Goal: Information Seeking & Learning: Learn about a topic

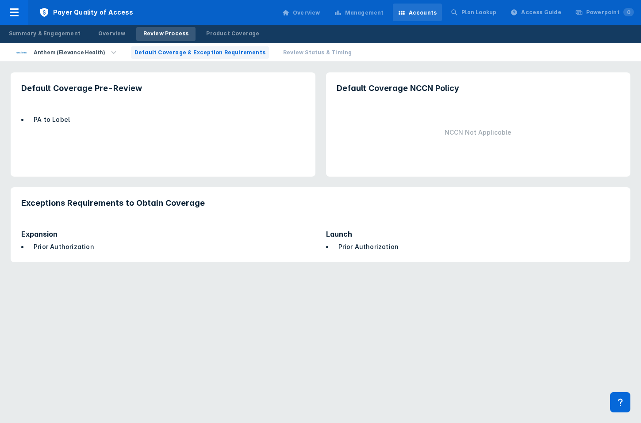
click at [287, 52] on span "Review Status & Timing" at bounding box center [317, 53] width 69 height 8
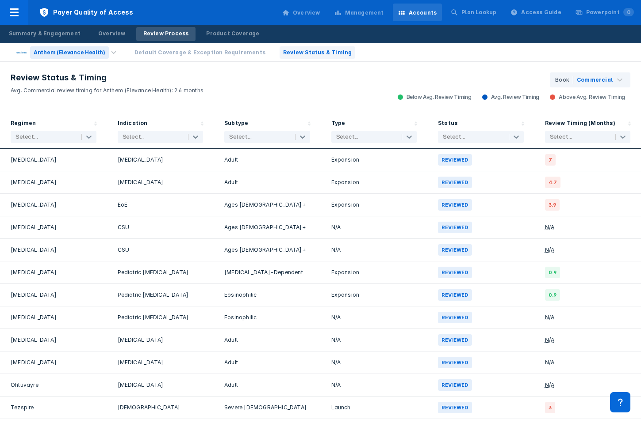
click at [77, 49] on div "Anthem (Elevance Health)" at bounding box center [69, 52] width 79 height 12
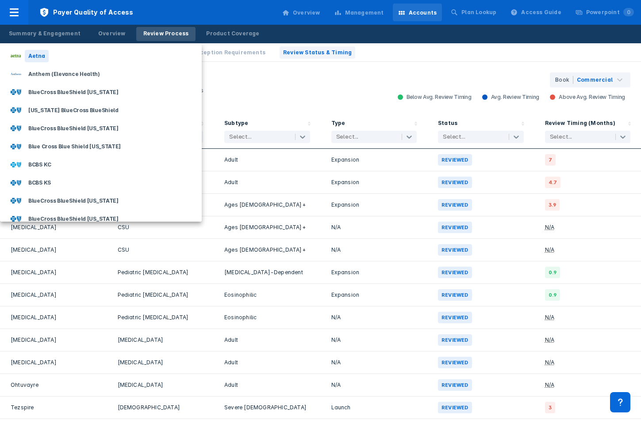
click at [39, 61] on div "Aetna" at bounding box center [37, 56] width 24 height 12
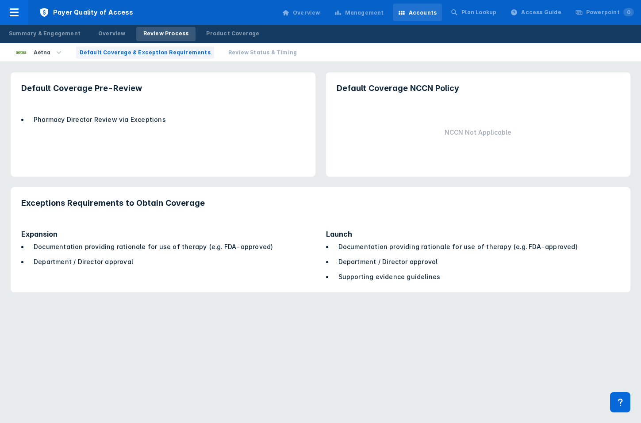
click at [249, 49] on span "Review Status & Timing" at bounding box center [262, 53] width 69 height 8
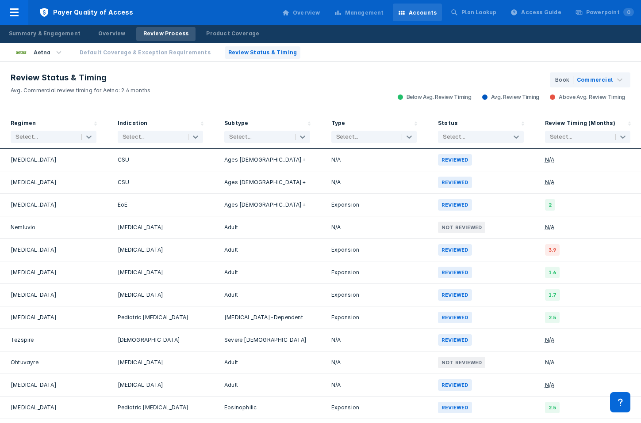
click at [366, 11] on div "Management" at bounding box center [364, 13] width 39 height 8
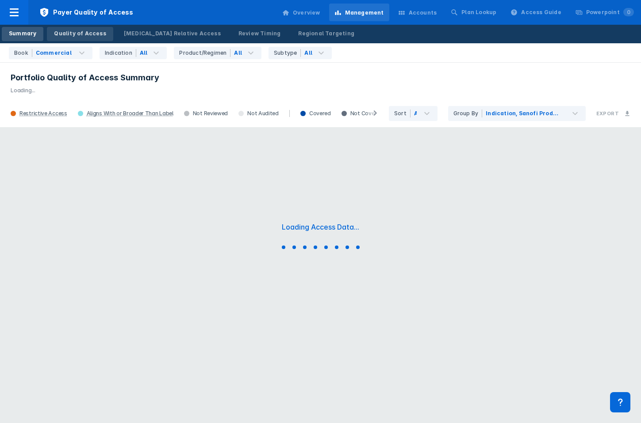
click at [77, 36] on div "Quality of Access" at bounding box center [80, 34] width 52 height 8
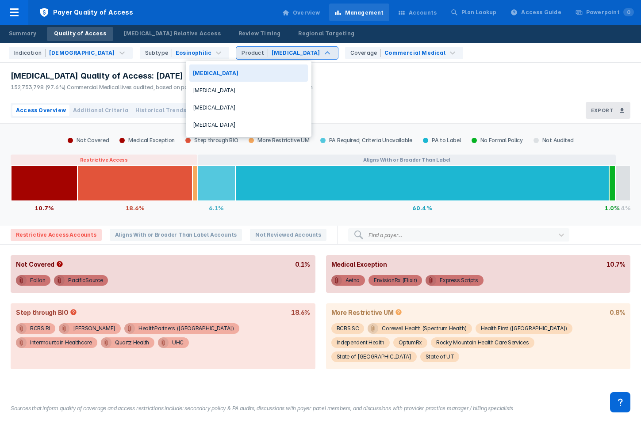
click at [271, 51] on div "Cinqair" at bounding box center [295, 53] width 49 height 8
click at [216, 86] on div "Dupixent" at bounding box center [248, 90] width 118 height 17
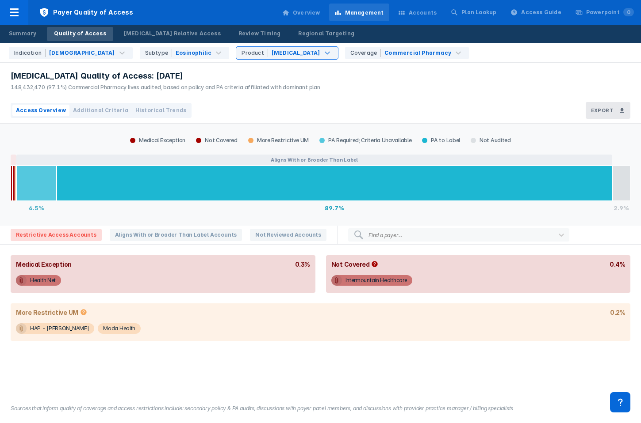
click at [149, 111] on span "Historical Trends" at bounding box center [160, 111] width 51 height 8
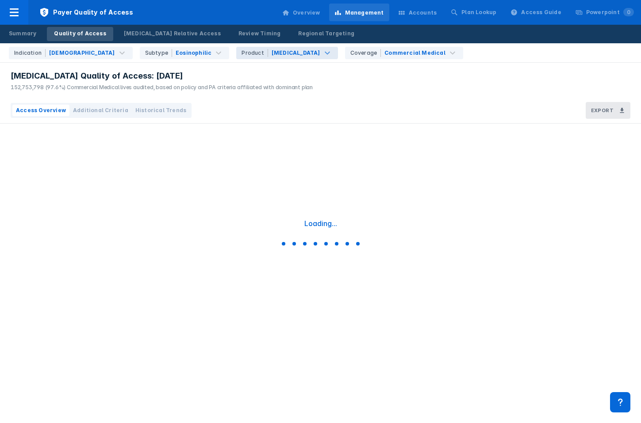
click at [271, 53] on div "Cinqair" at bounding box center [295, 53] width 49 height 8
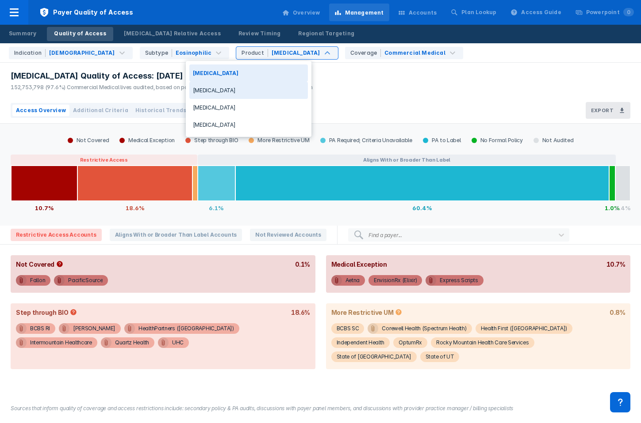
click at [225, 85] on div "Dupixent" at bounding box center [248, 90] width 118 height 17
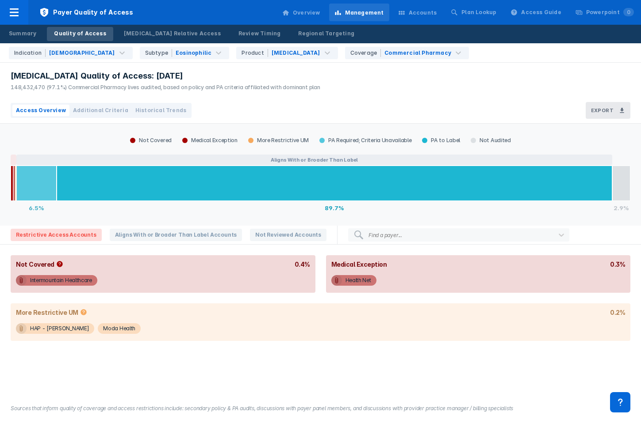
click at [158, 110] on span "Historical Trends" at bounding box center [160, 111] width 51 height 8
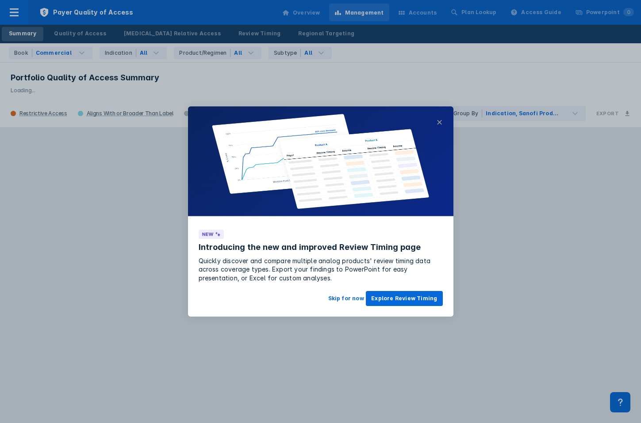
click at [438, 124] on button "×" at bounding box center [439, 122] width 6 height 11
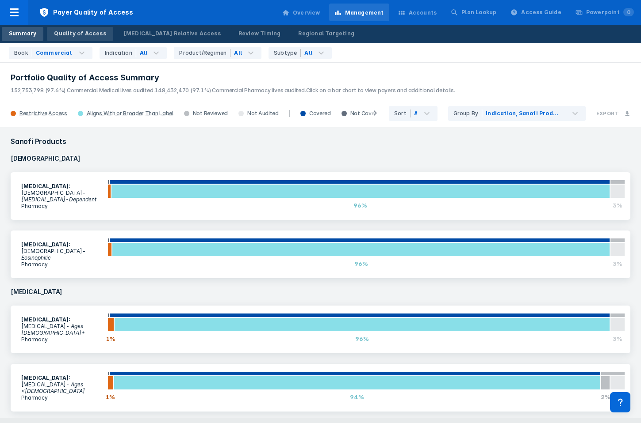
click at [85, 31] on div "Quality of Access" at bounding box center [80, 34] width 52 height 8
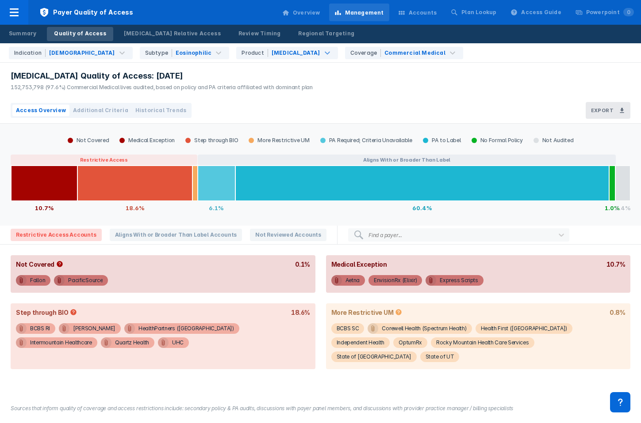
click at [225, 61] on div "Indication Asthma Subtype Eosinophilic Product Cinqair Coverage Commercial Medi…" at bounding box center [322, 52] width 635 height 19
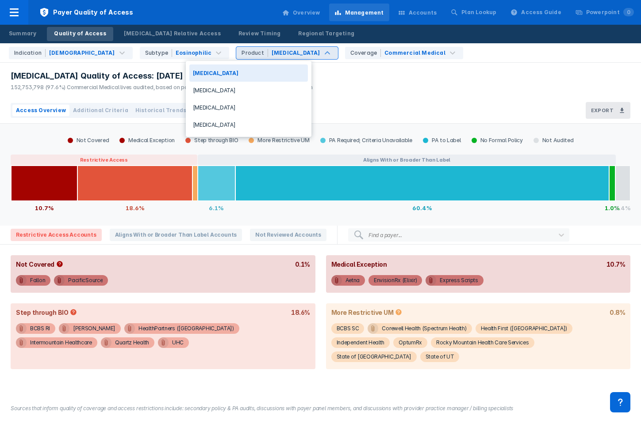
click at [268, 55] on div "[MEDICAL_DATA]" at bounding box center [294, 53] width 53 height 11
click at [217, 93] on div "Dupixent" at bounding box center [248, 90] width 118 height 17
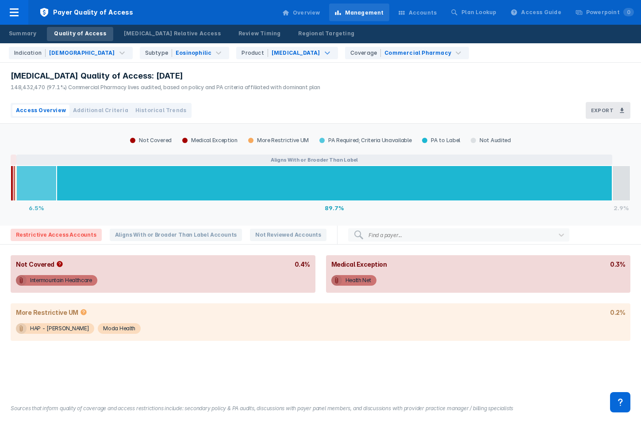
click at [142, 109] on span "Historical Trends" at bounding box center [160, 111] width 51 height 8
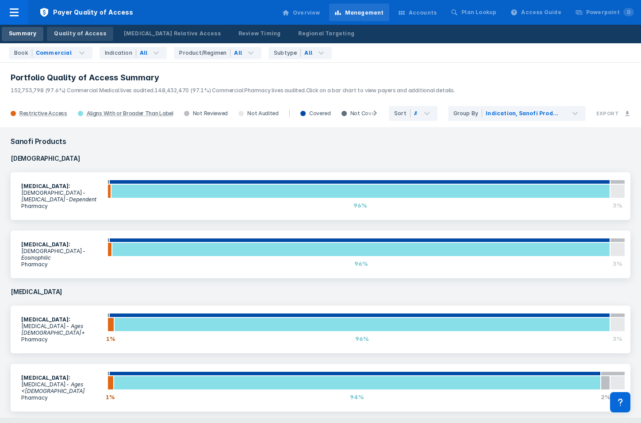
click at [76, 33] on div "Quality of Access" at bounding box center [80, 34] width 52 height 8
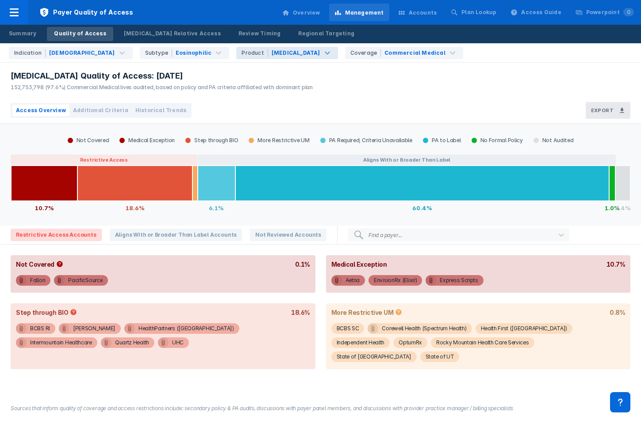
click at [271, 54] on div "Cinqair" at bounding box center [295, 53] width 49 height 8
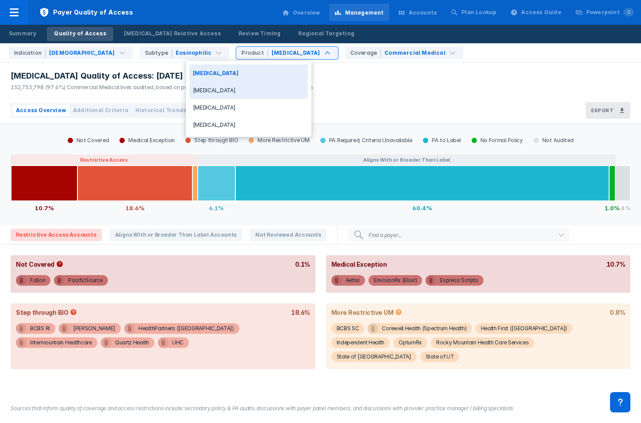
click at [231, 90] on div "Dupixent" at bounding box center [248, 90] width 118 height 17
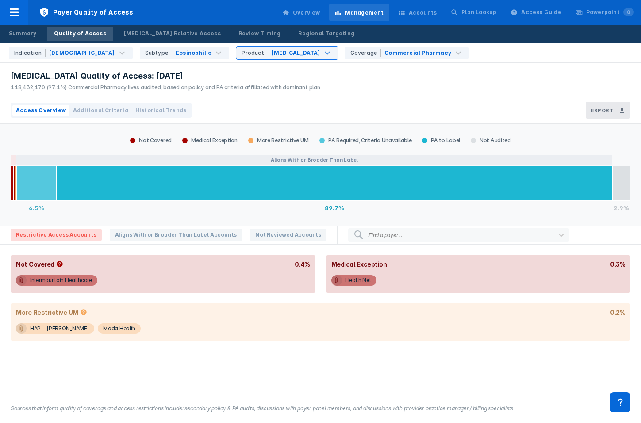
click at [156, 114] on span "Historical Trends" at bounding box center [160, 111] width 51 height 8
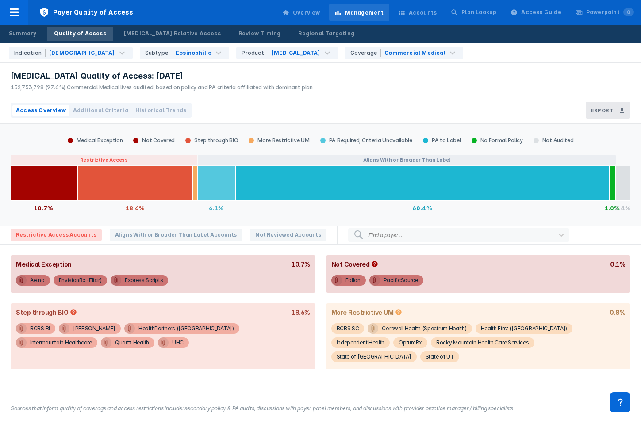
click at [435, 6] on div "Accounts" at bounding box center [418, 13] width 50 height 19
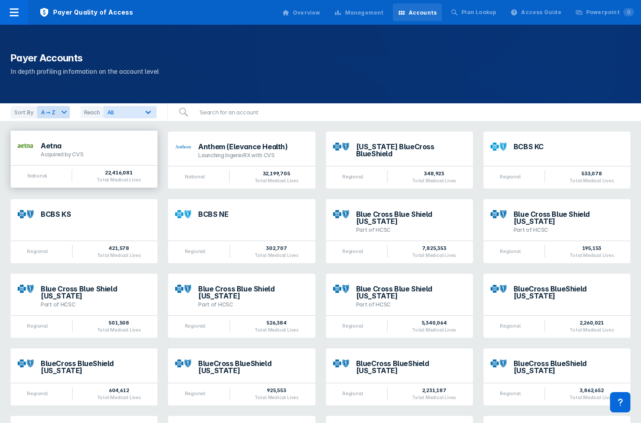
click at [77, 154] on div "Acquired by CVS" at bounding box center [96, 154] width 110 height 7
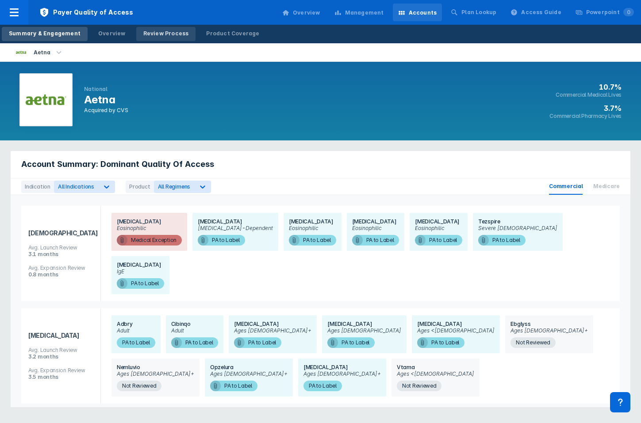
click at [167, 37] on div "Review Process" at bounding box center [166, 34] width 46 height 8
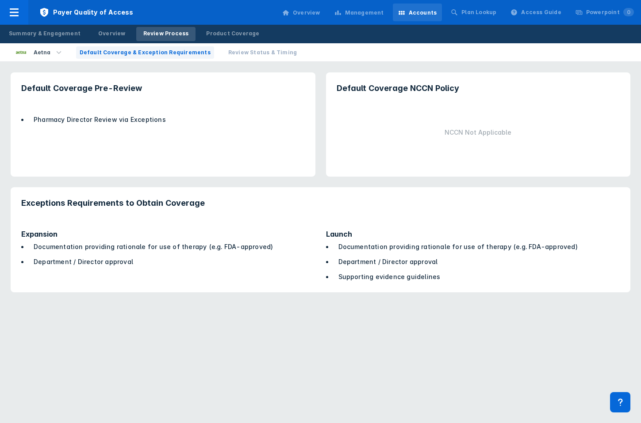
click at [228, 53] on span "Review Status & Timing" at bounding box center [262, 53] width 69 height 8
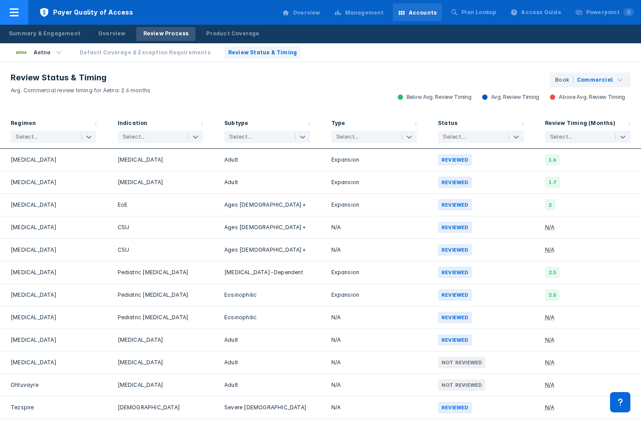
click at [19, 6] on div at bounding box center [14, 12] width 28 height 25
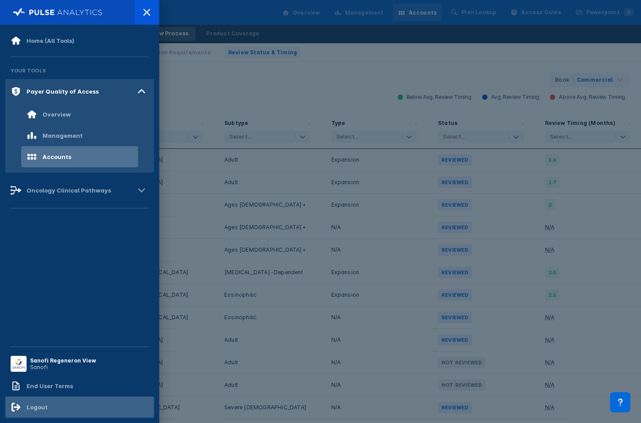
click at [51, 397] on div "Logout" at bounding box center [79, 407] width 149 height 21
